Goal: Use online tool/utility: Utilize a website feature to perform a specific function

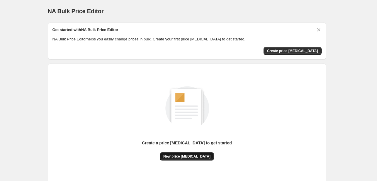
click at [190, 158] on span "New price [MEDICAL_DATA]" at bounding box center [186, 156] width 47 height 5
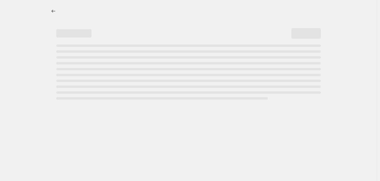
select select "percentage"
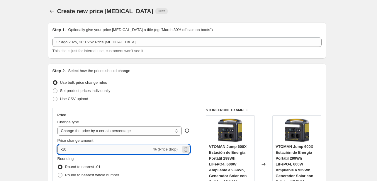
click at [117, 152] on input "-10" at bounding box center [104, 149] width 95 height 9
type input "-1"
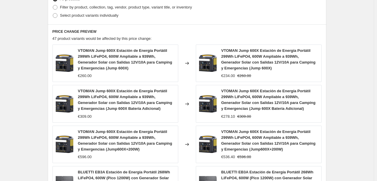
scroll to position [473, 0]
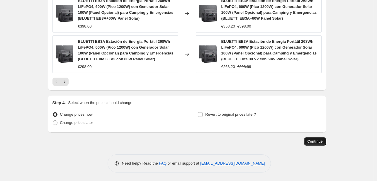
type input "-26"
click at [318, 142] on span "Continue" at bounding box center [315, 141] width 15 height 5
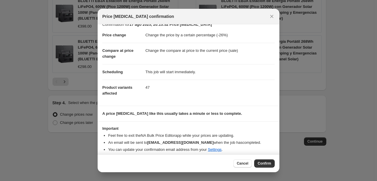
scroll to position [11, 0]
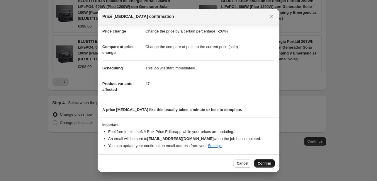
click at [266, 167] on button "Confirm" at bounding box center [264, 164] width 21 height 8
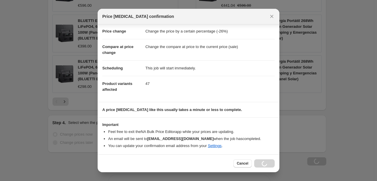
scroll to position [493, 0]
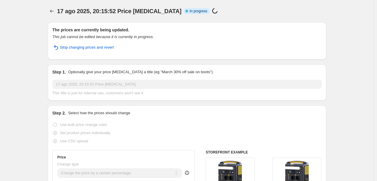
select select "percentage"
